Goal: Information Seeking & Learning: Learn about a topic

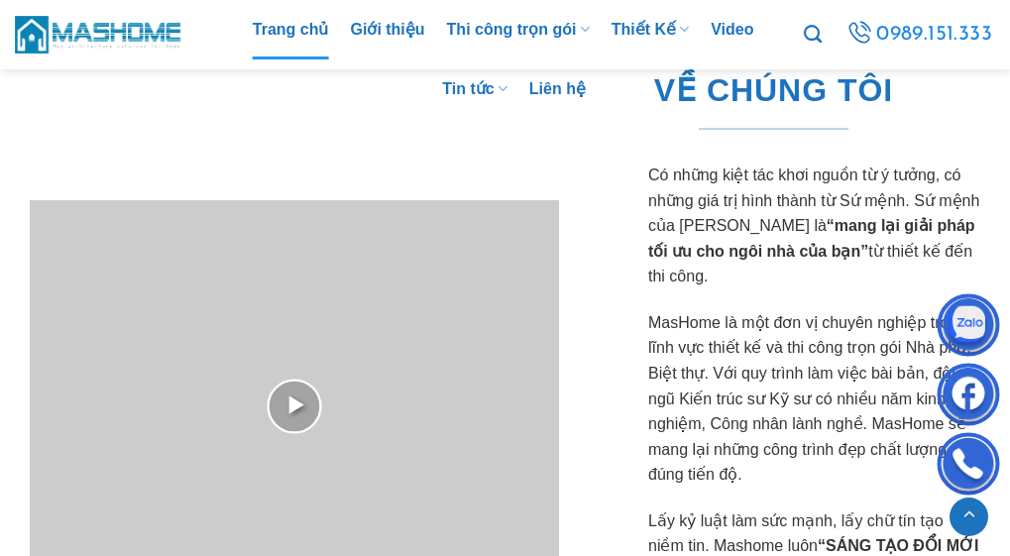
scroll to position [297, 0]
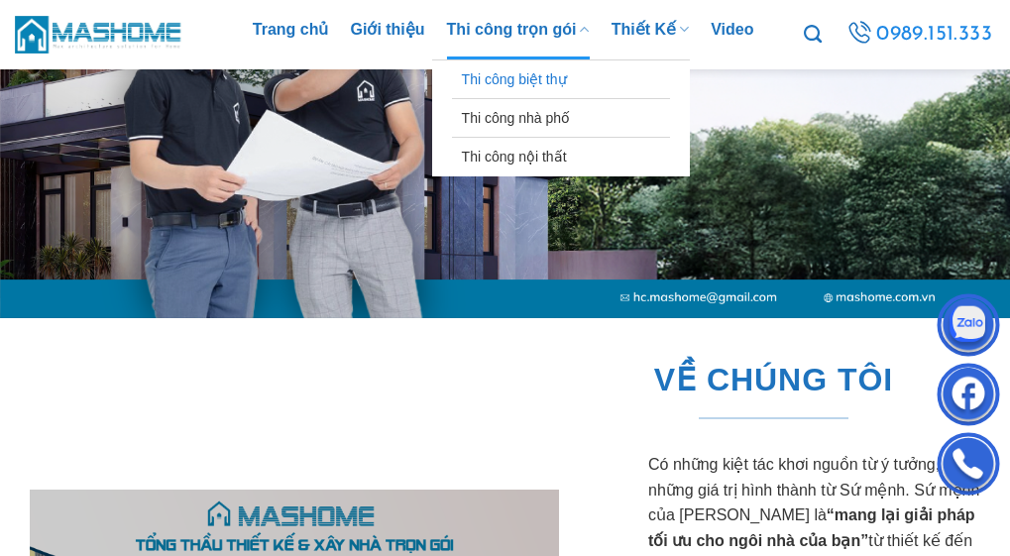
click at [531, 77] on link "Thi công biệt thự" at bounding box center [561, 79] width 198 height 38
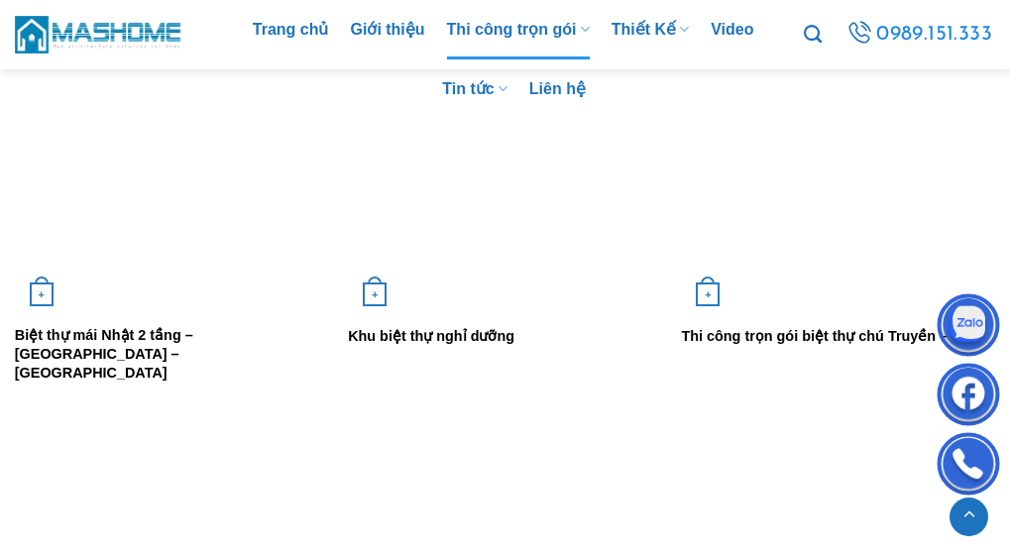
scroll to position [1190, 0]
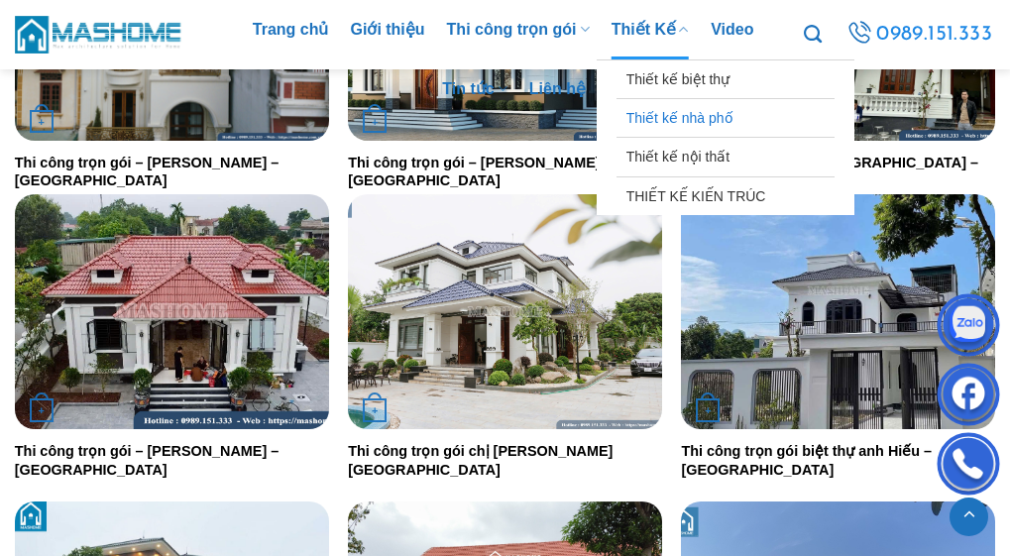
click at [678, 114] on link "Thiết kế nhà phố" at bounding box center [726, 118] width 198 height 38
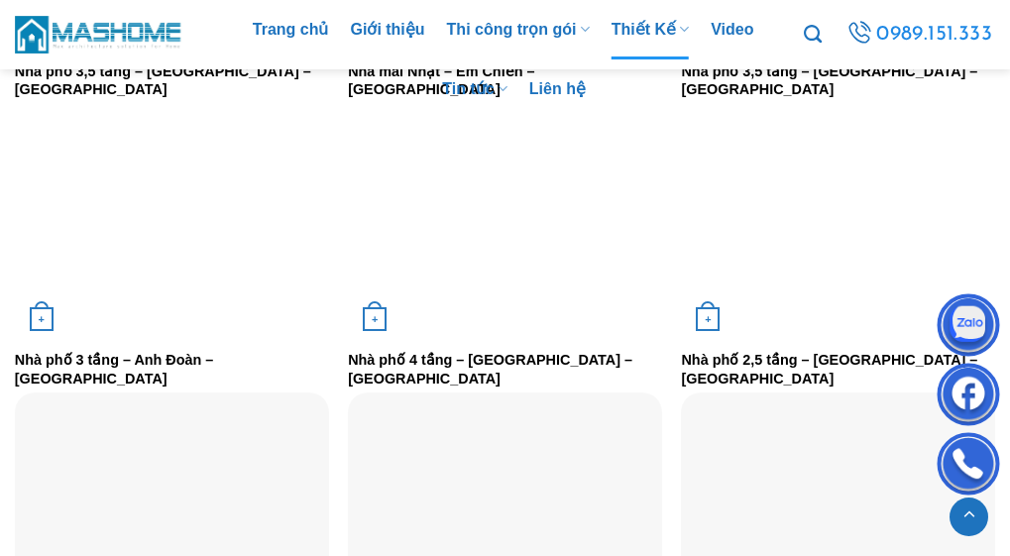
scroll to position [2479, 0]
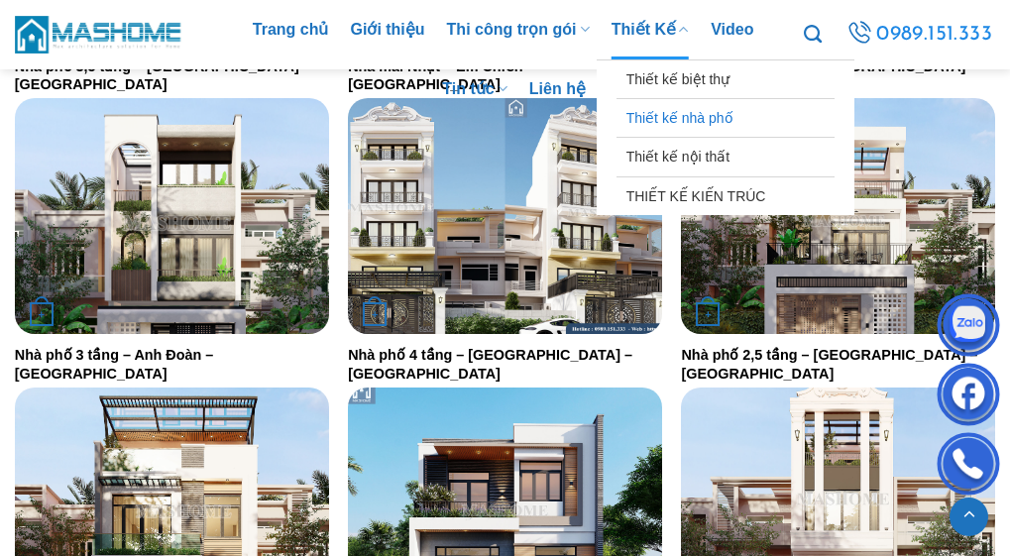
click at [635, 116] on link "Thiết kế nhà phố" at bounding box center [726, 118] width 198 height 38
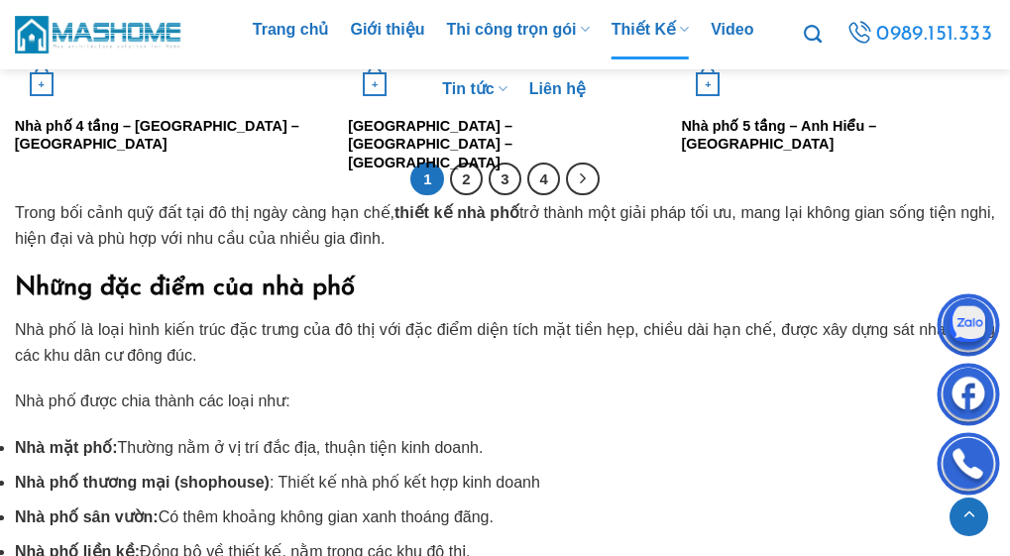
scroll to position [3669, 0]
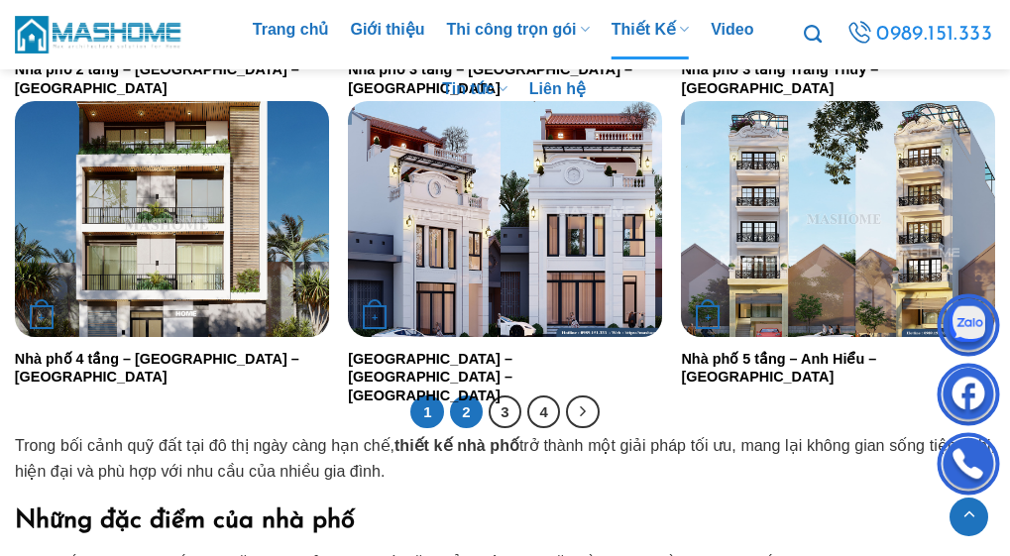
click at [467, 407] on link "2" at bounding box center [467, 413] width 34 height 34
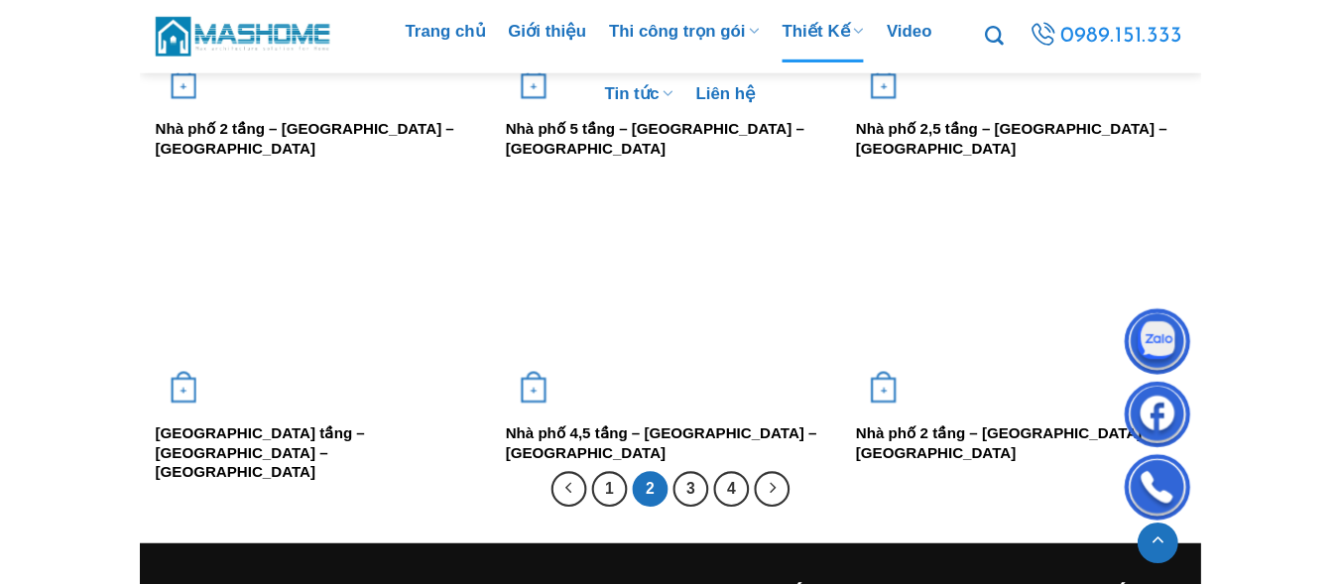
scroll to position [3272, 0]
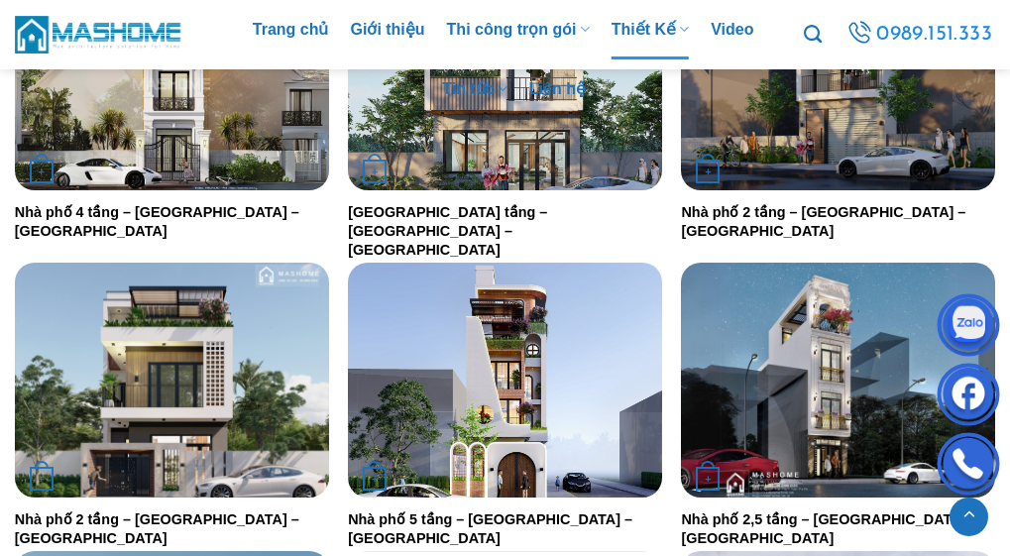
click at [206, 365] on img "Nhà phố 2 tầng - Anh Dũng - Đông Anh" at bounding box center [172, 381] width 314 height 236
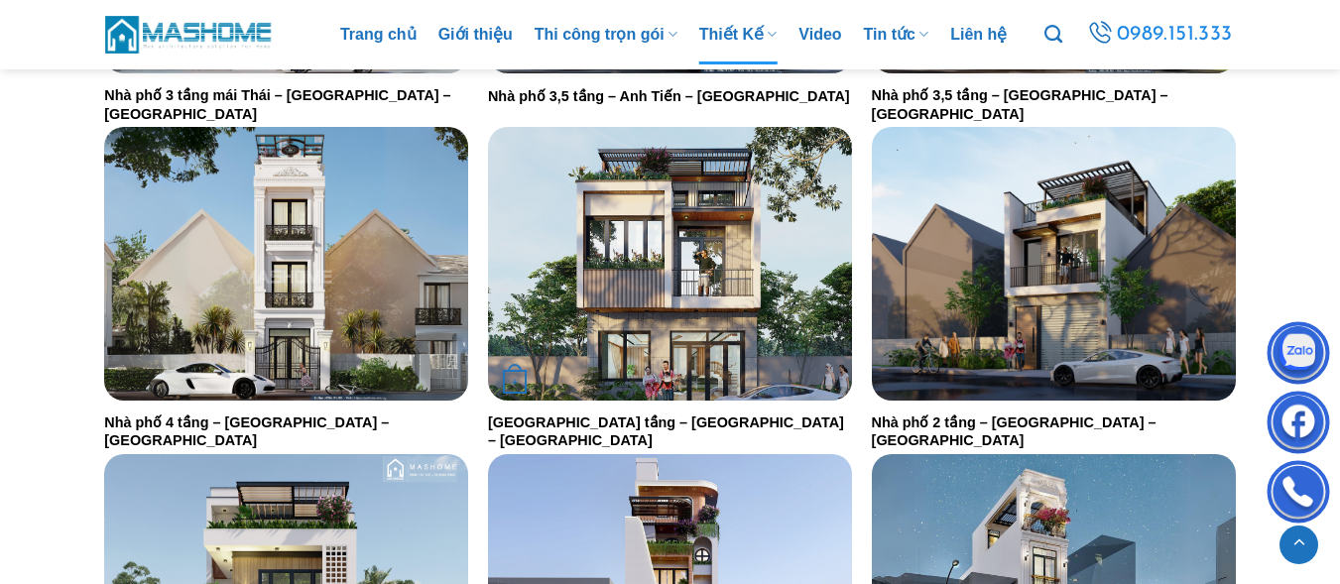
scroll to position [3371, 0]
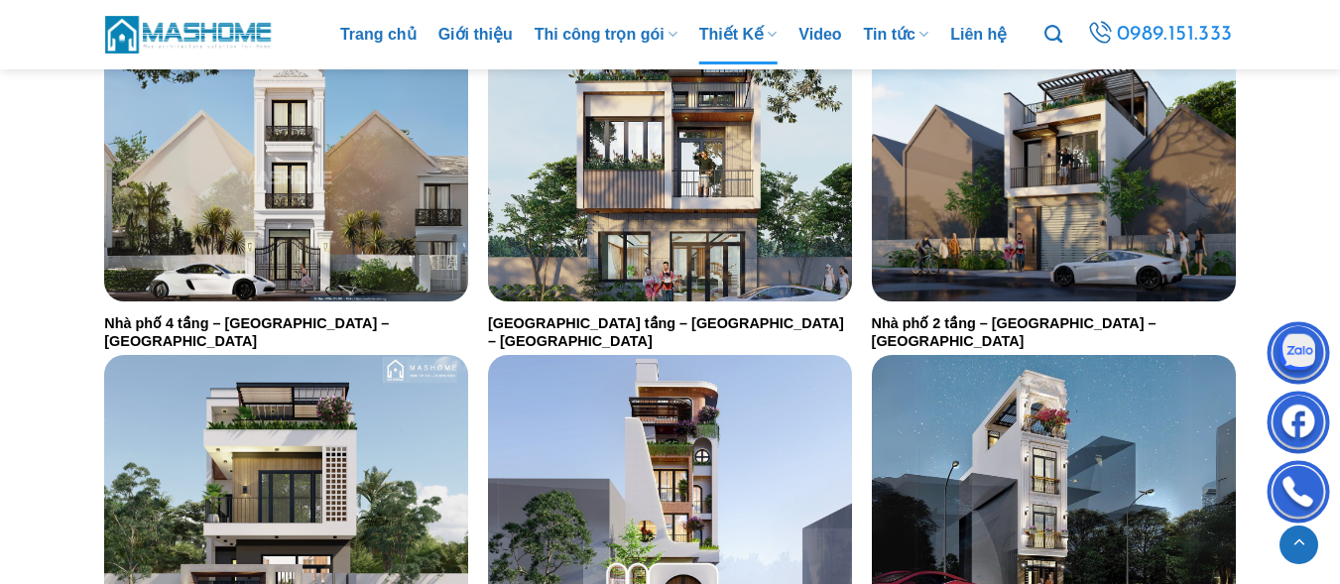
click at [324, 416] on img "Nhà phố 2 tầng - Anh Dũng - Đông Anh" at bounding box center [286, 491] width 364 height 273
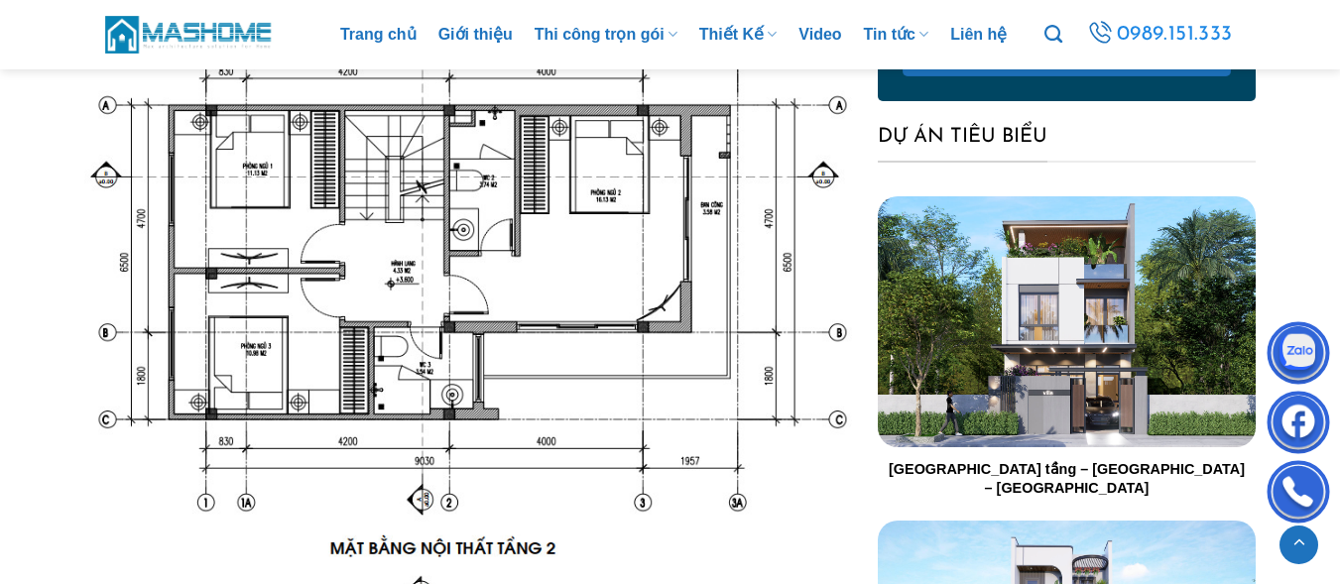
scroll to position [4165, 0]
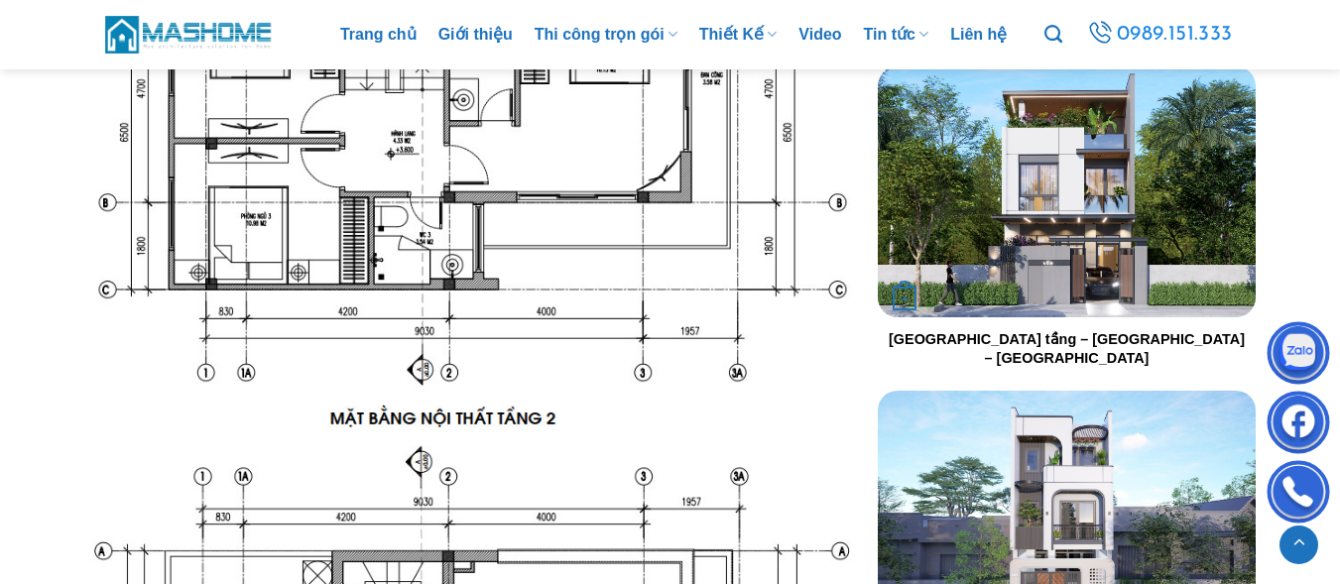
click at [1009, 244] on img "Nhà phố 2,5 tầng - Anh Hoạch - Sóc Sơn" at bounding box center [1067, 191] width 378 height 252
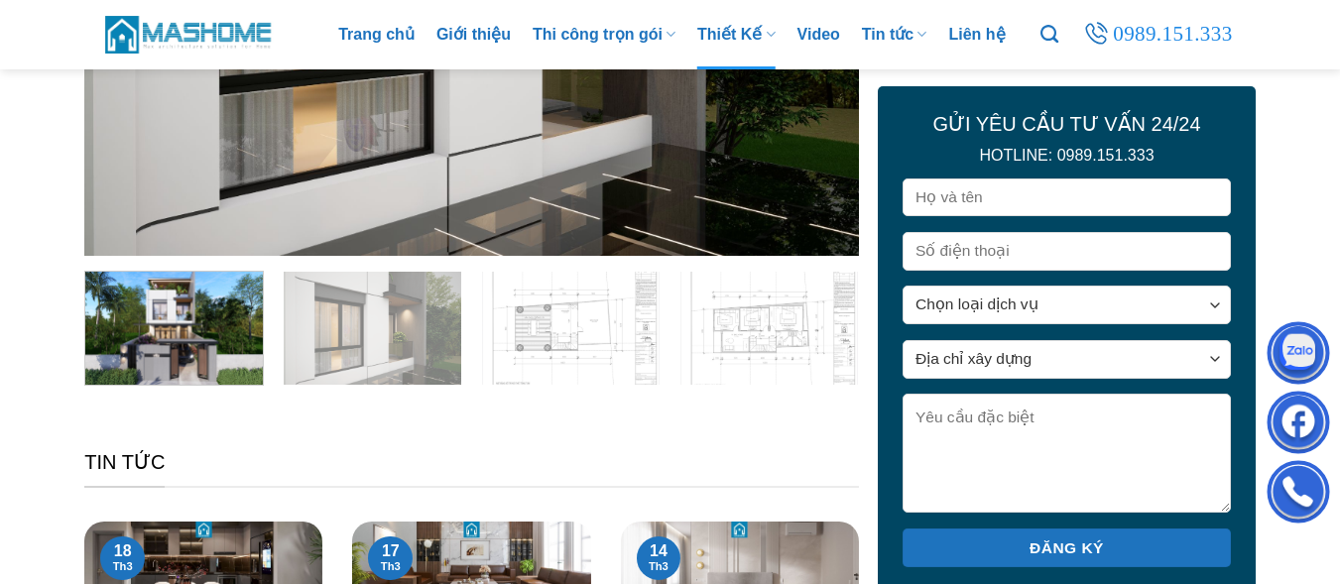
scroll to position [496, 0]
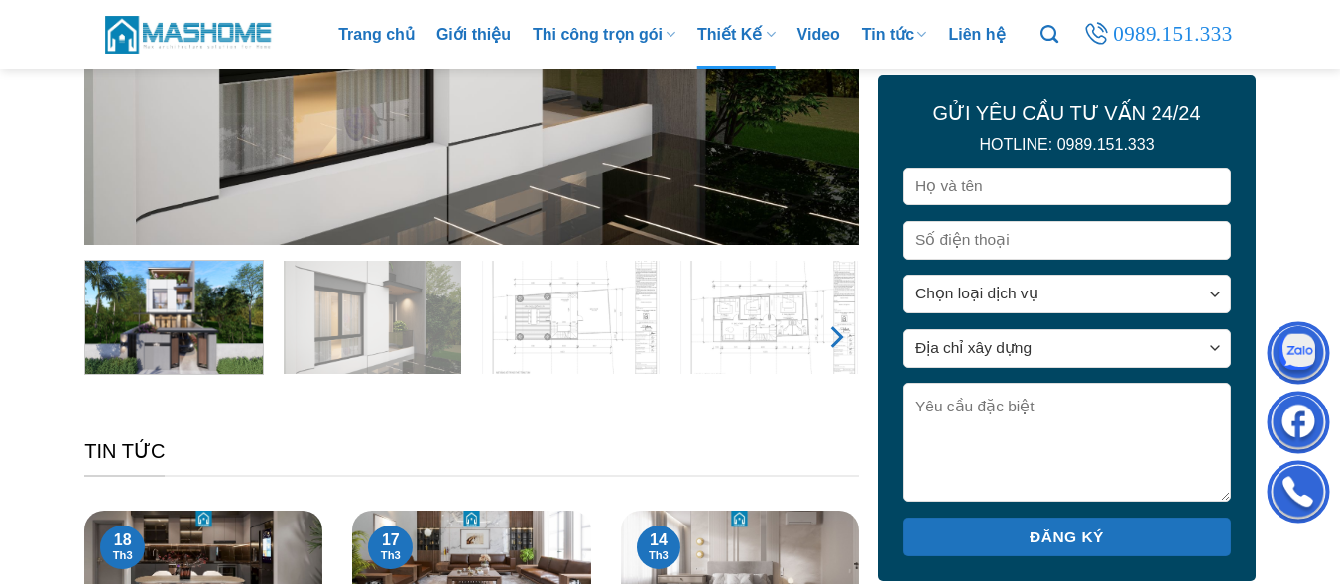
click at [838, 350] on icon "Next" at bounding box center [835, 337] width 36 height 36
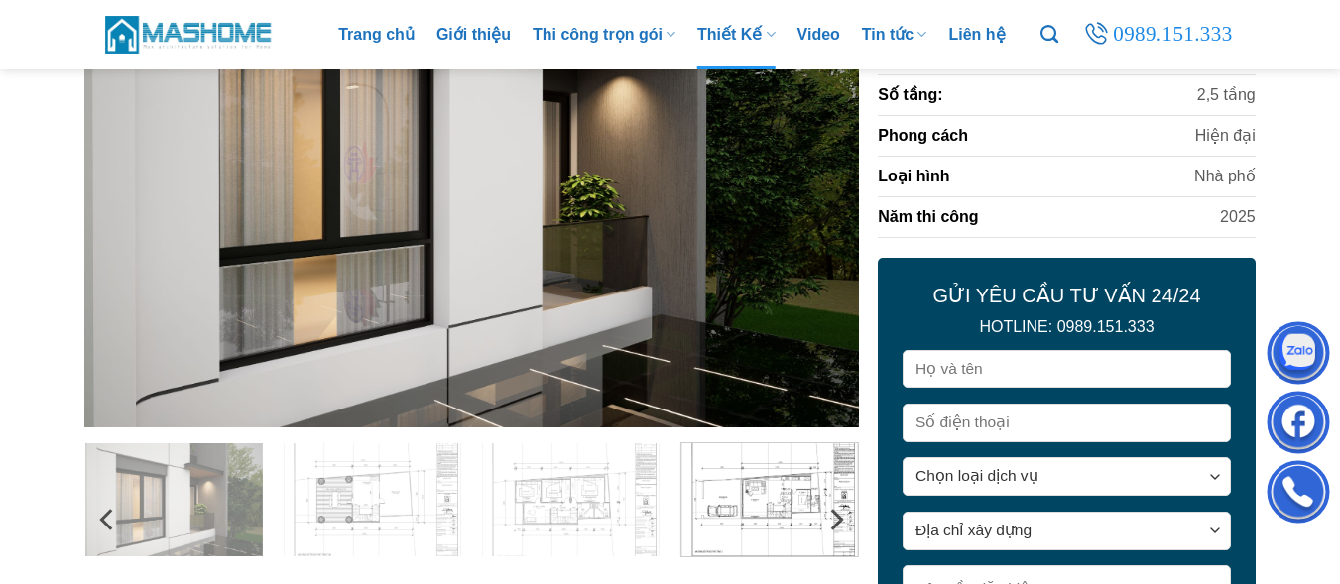
scroll to position [297, 0]
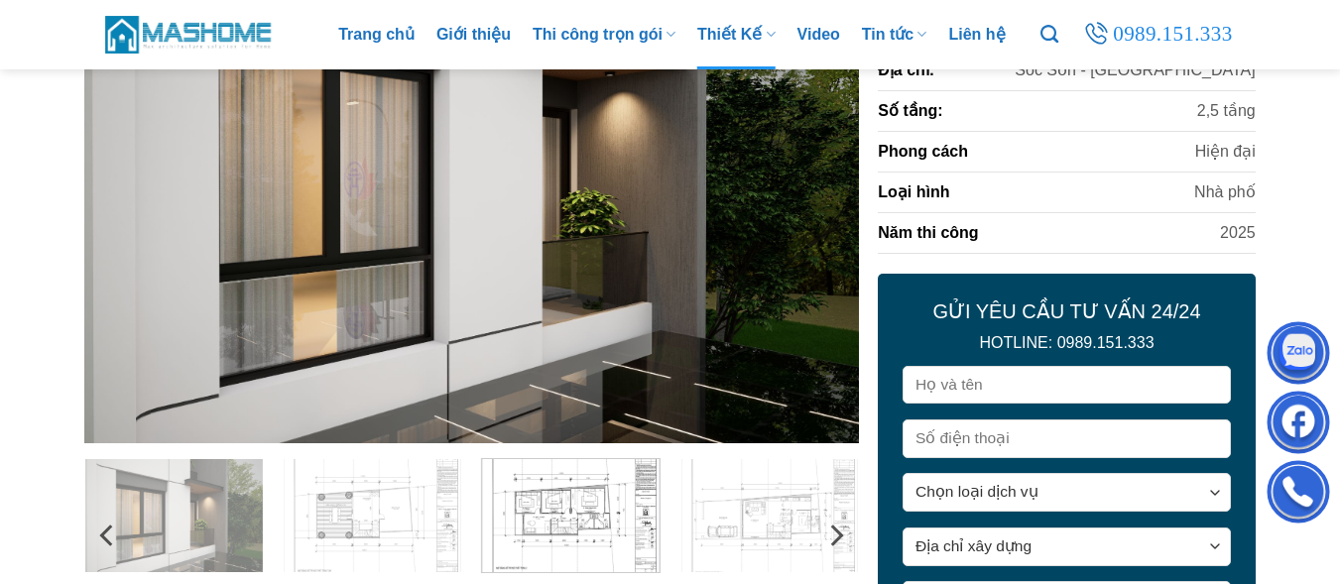
click at [586, 511] on img at bounding box center [570, 513] width 177 height 118
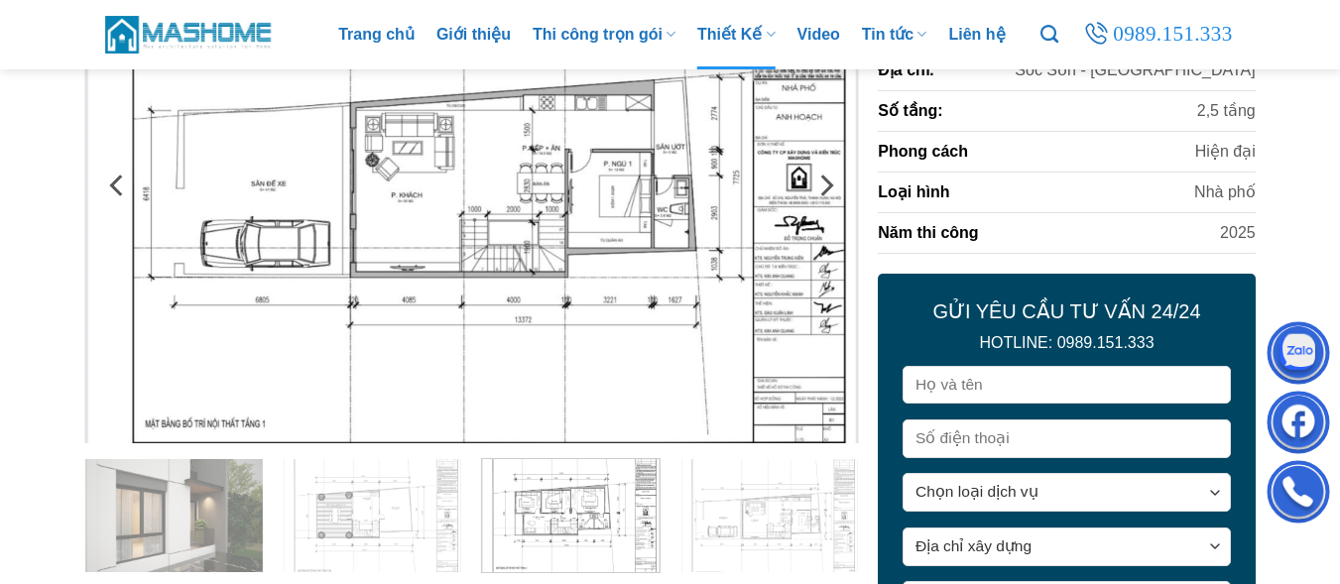
scroll to position [397, 0]
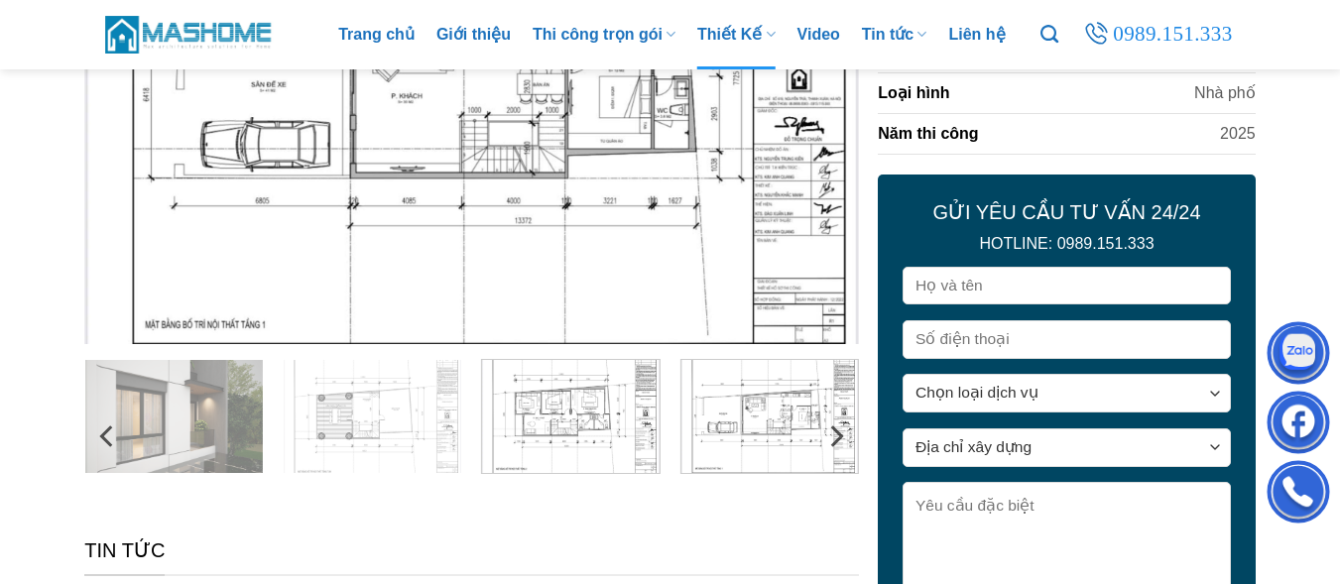
click at [780, 403] on img at bounding box center [768, 414] width 177 height 118
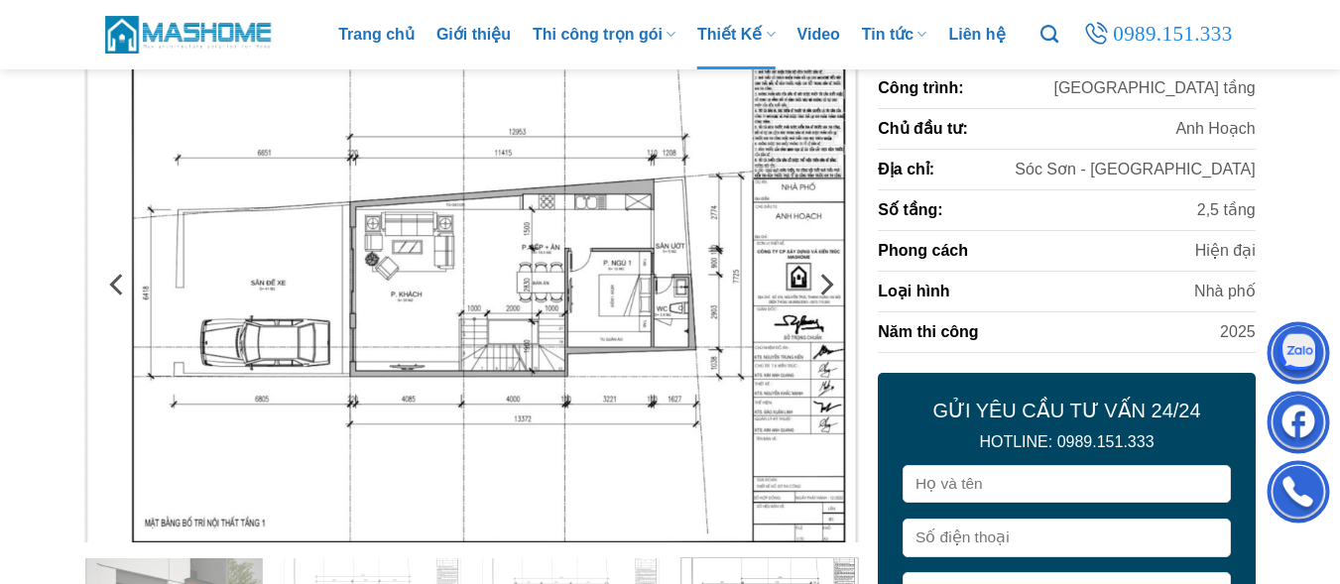
scroll to position [297, 0]
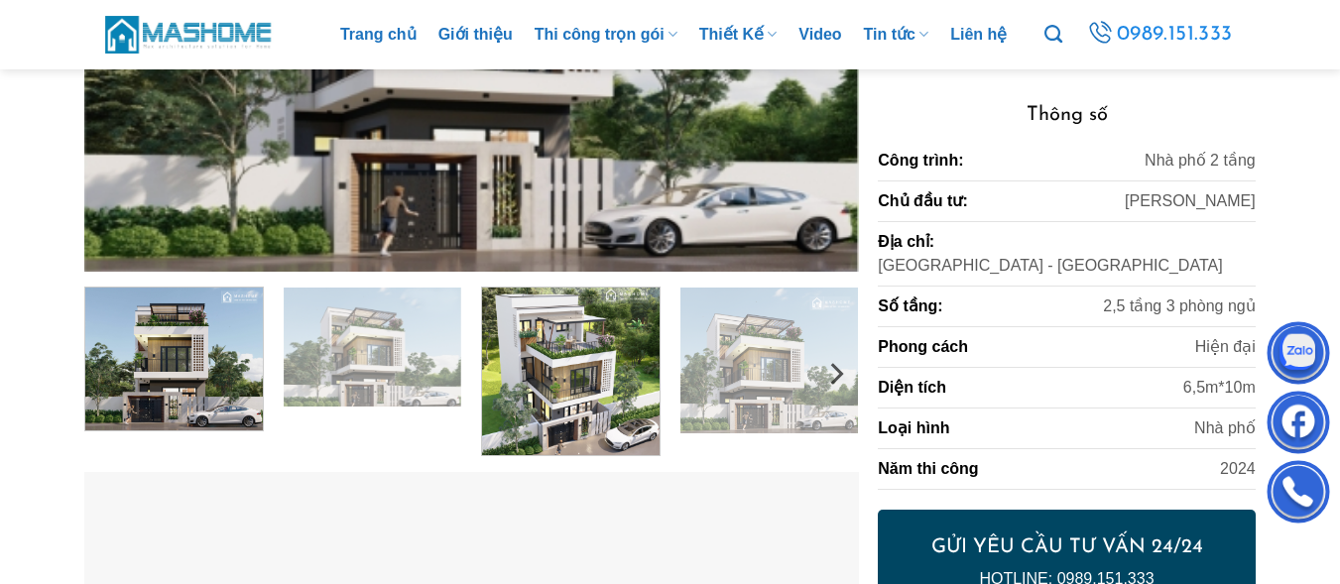
scroll to position [496, 0]
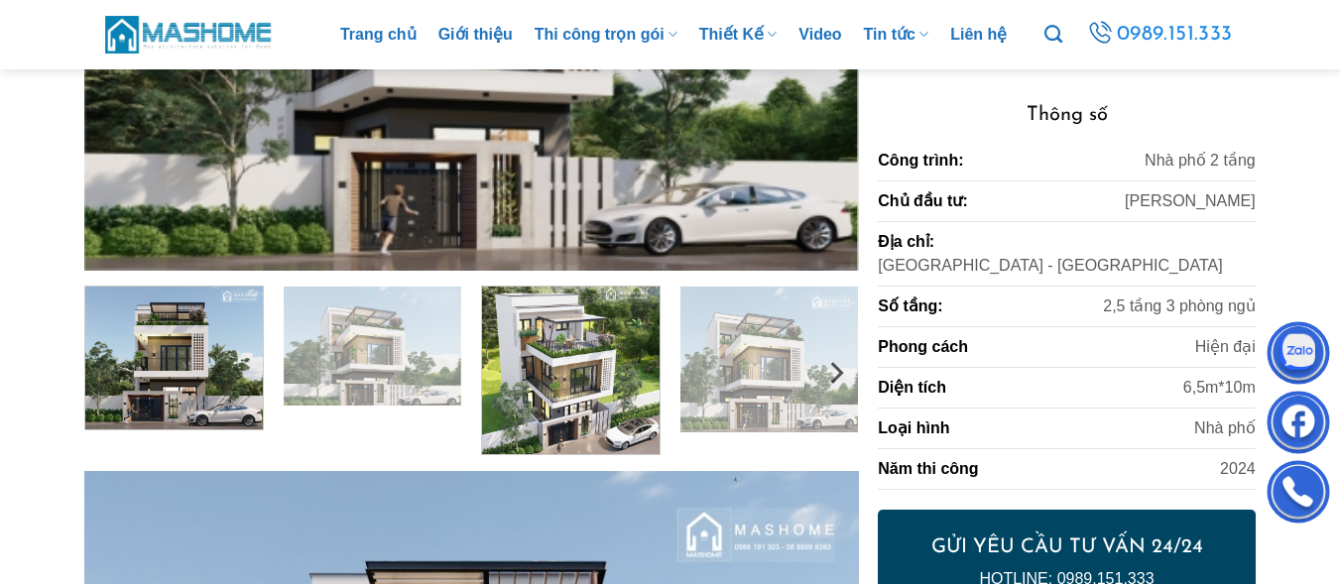
click at [587, 385] on img at bounding box center [570, 368] width 177 height 173
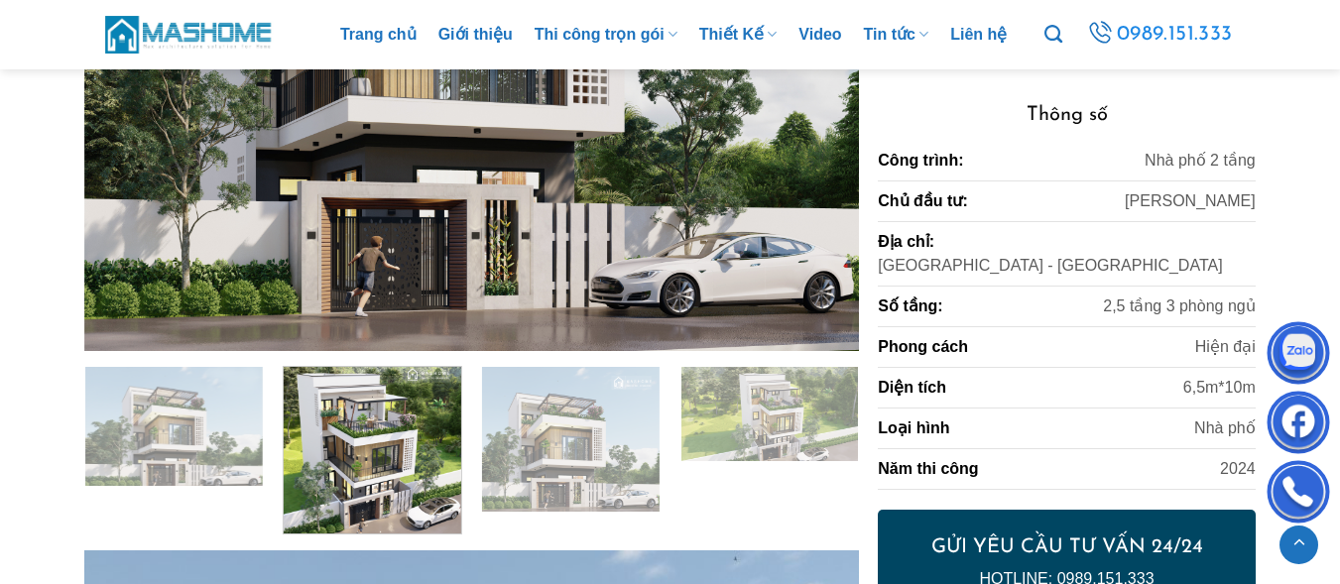
scroll to position [595, 0]
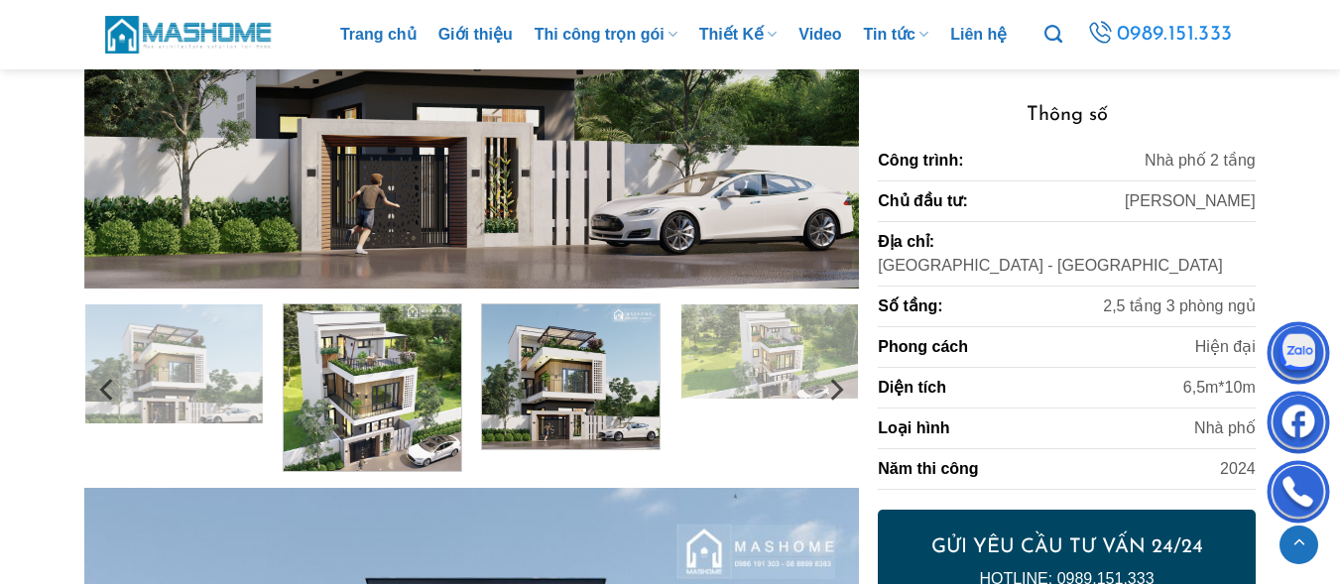
click at [585, 380] on img at bounding box center [570, 374] width 177 height 151
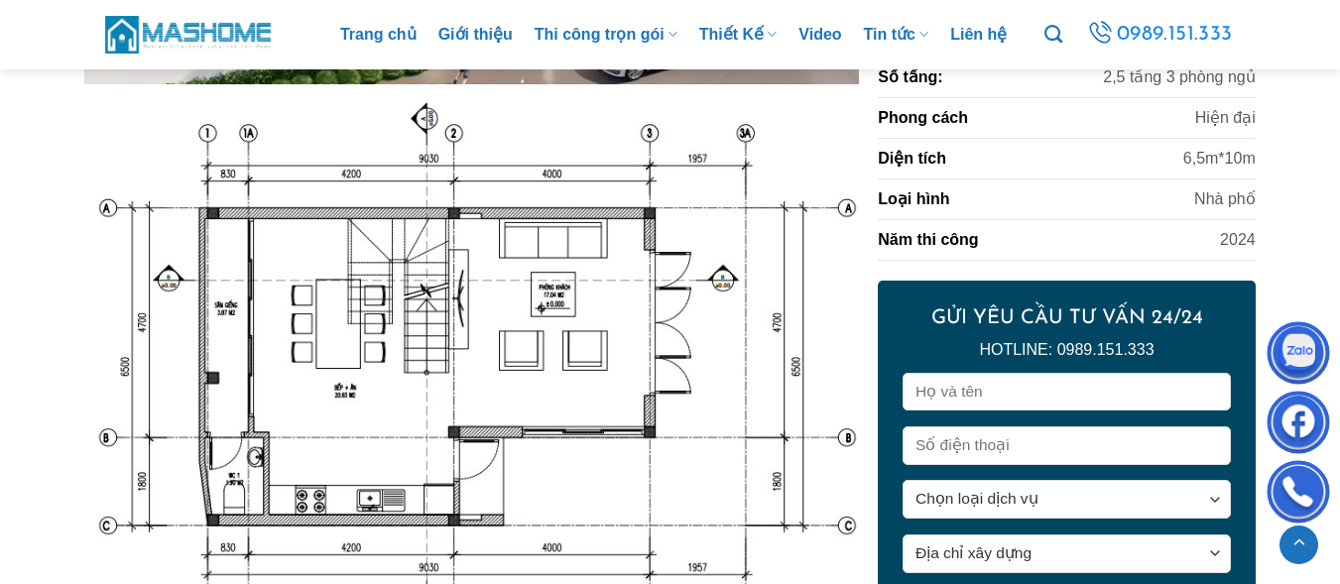
scroll to position [3272, 0]
